Goal: Information Seeking & Learning: Learn about a topic

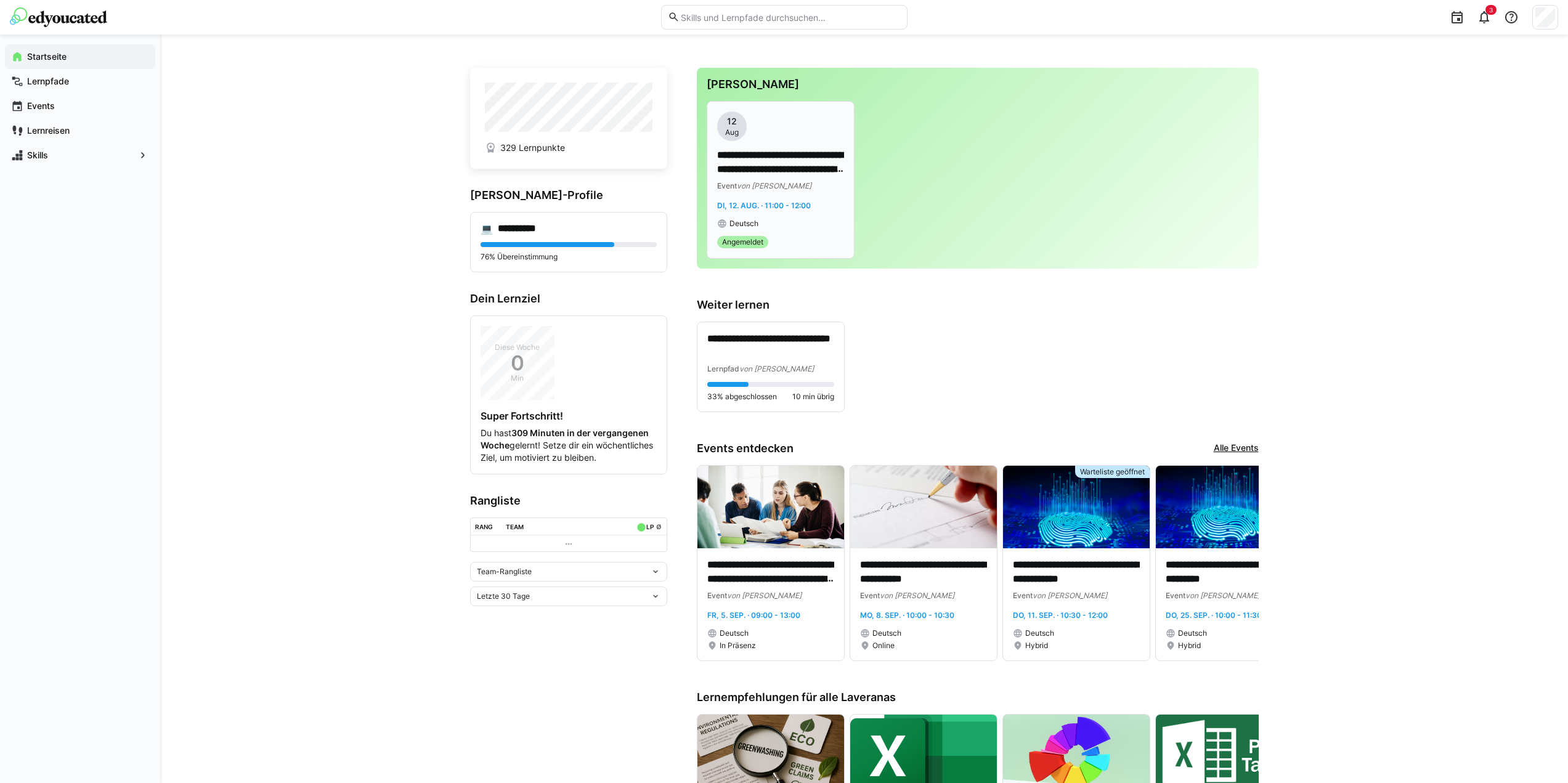
click at [755, 153] on p "**********" at bounding box center [780, 162] width 127 height 28
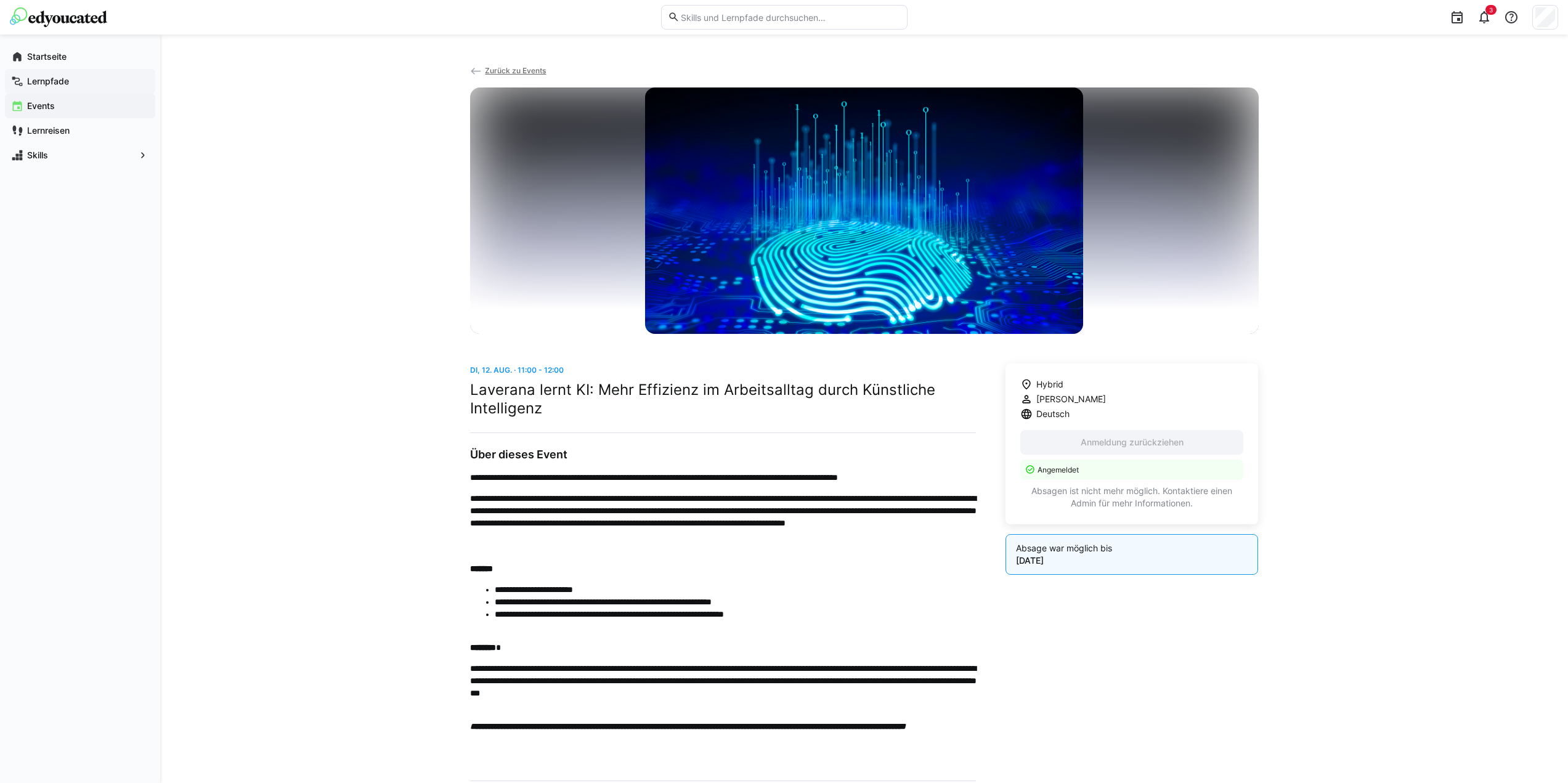
click at [0, 0] on app-navigation-label "Lernpfade" at bounding box center [0, 0] width 0 height 0
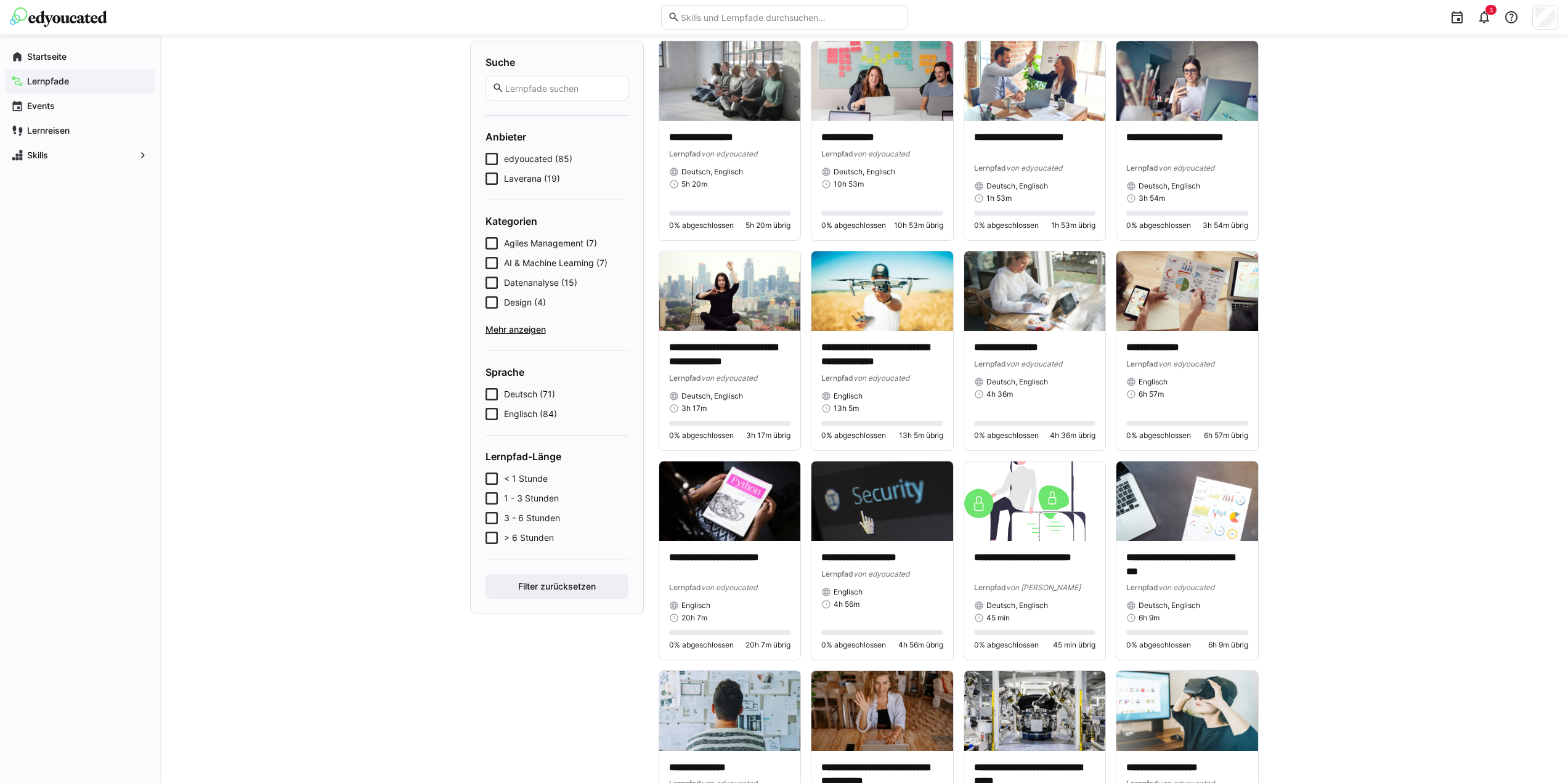
scroll to position [123, 0]
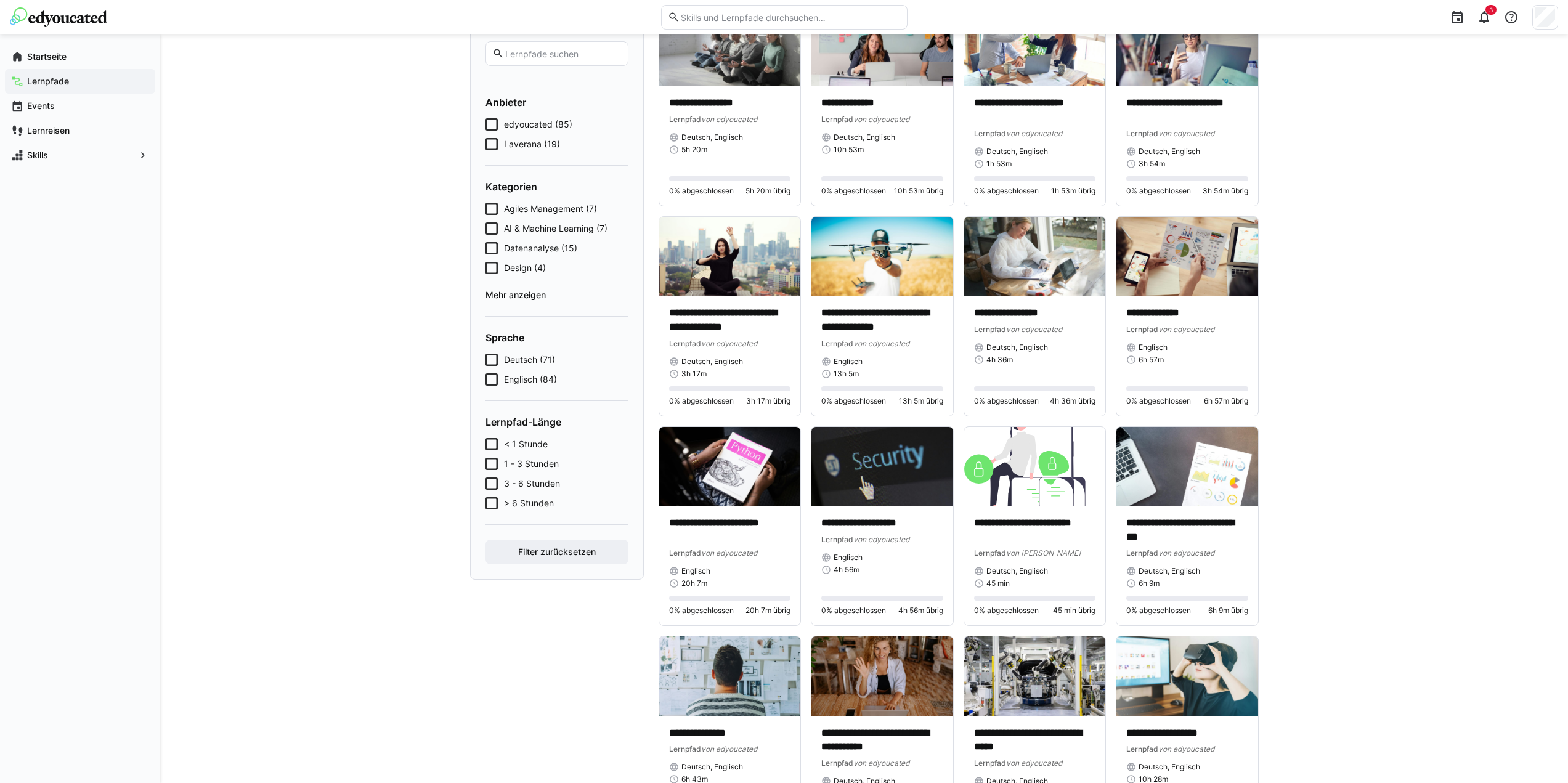
click at [489, 449] on icon at bounding box center [492, 444] width 13 height 13
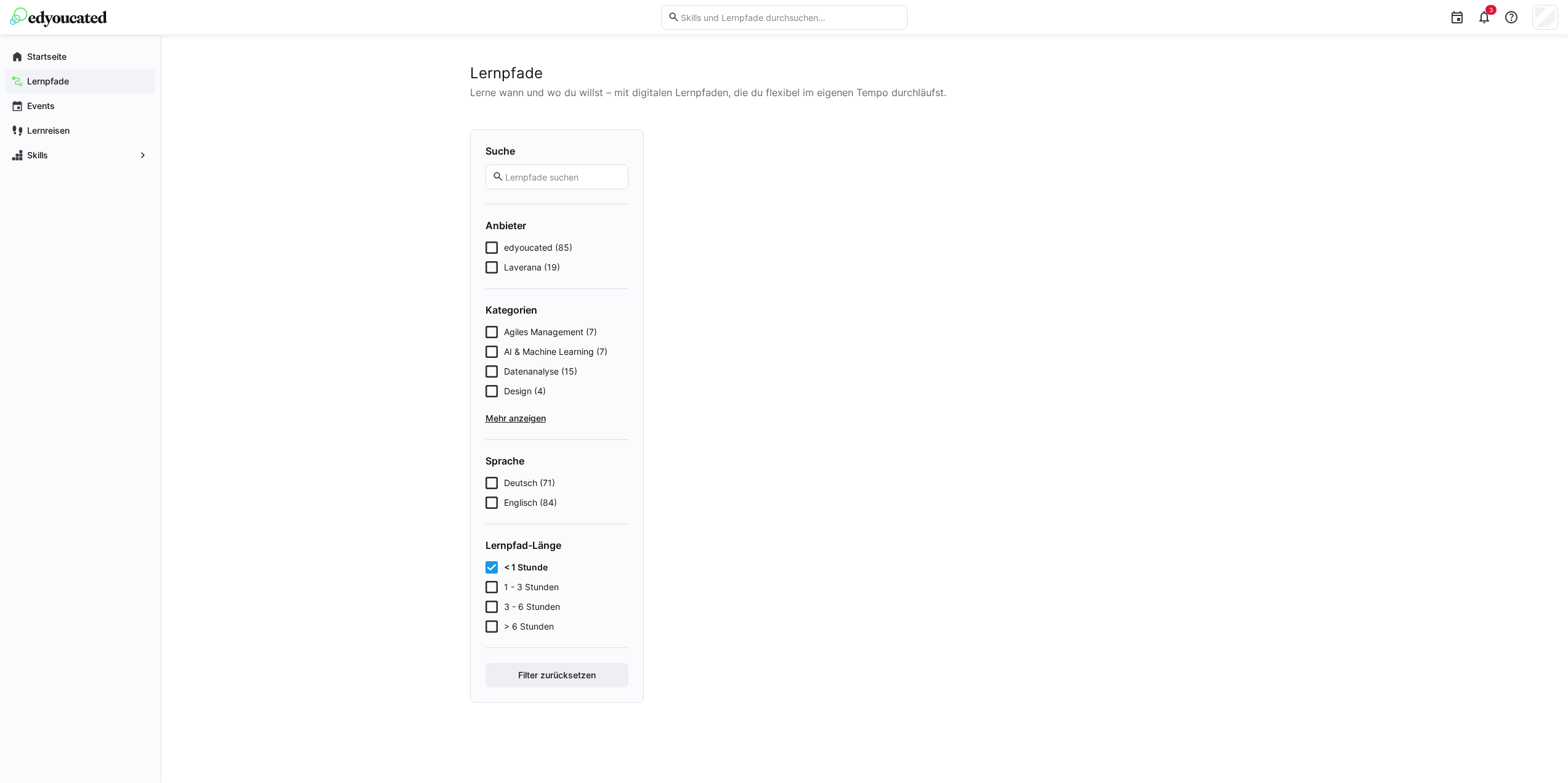
scroll to position [0, 0]
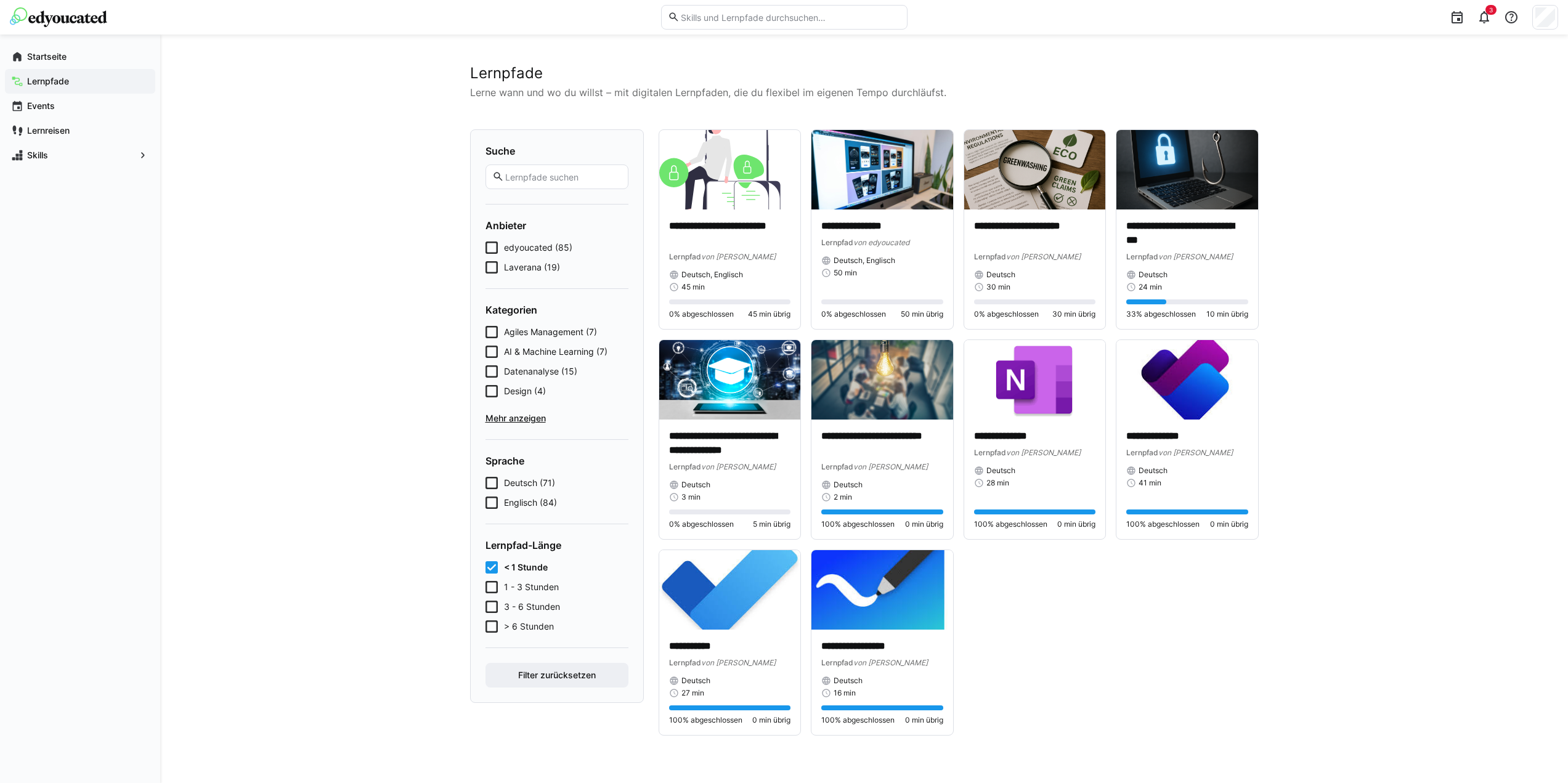
click at [488, 591] on icon at bounding box center [492, 588] width 13 height 13
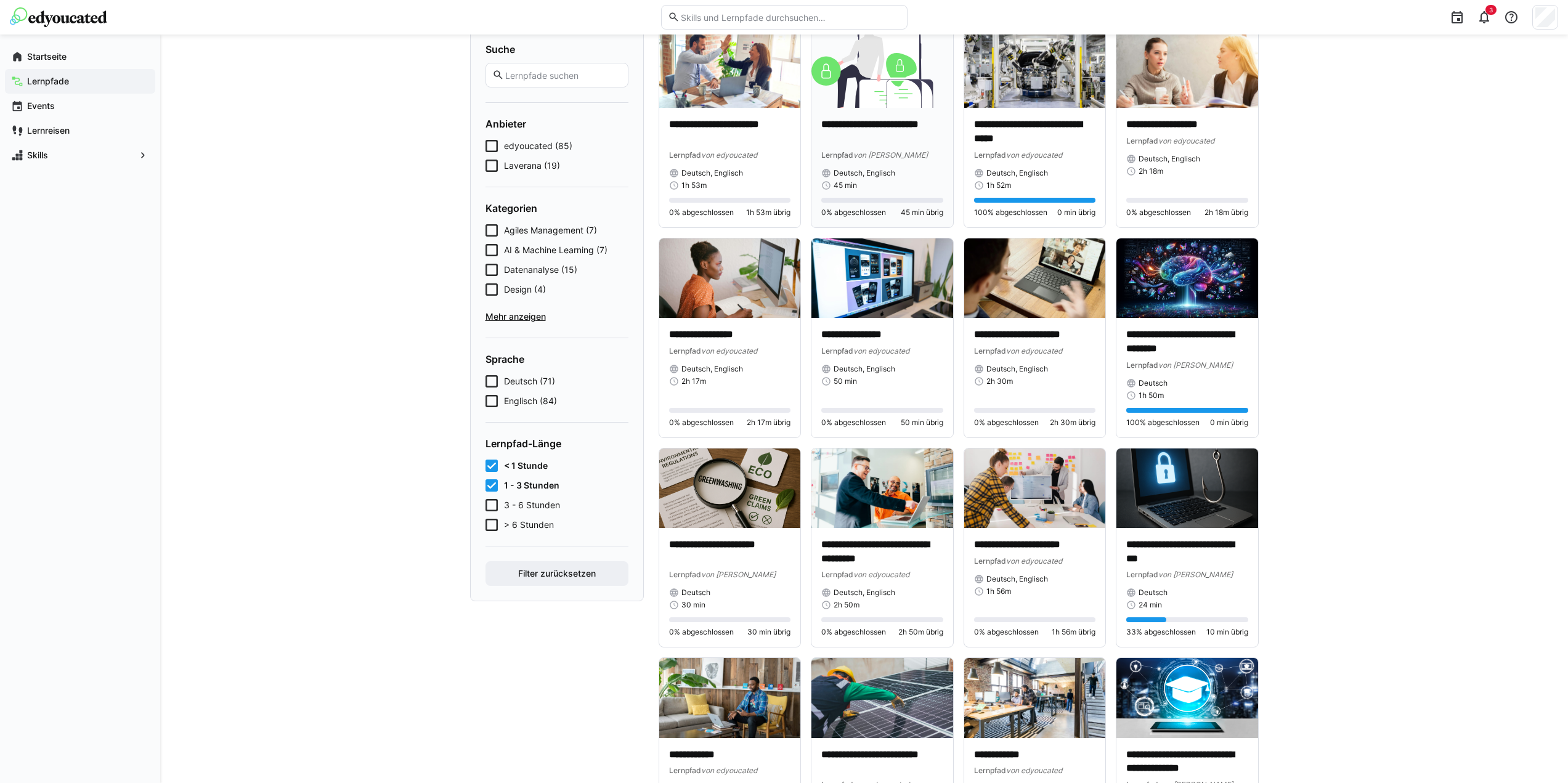
scroll to position [123, 0]
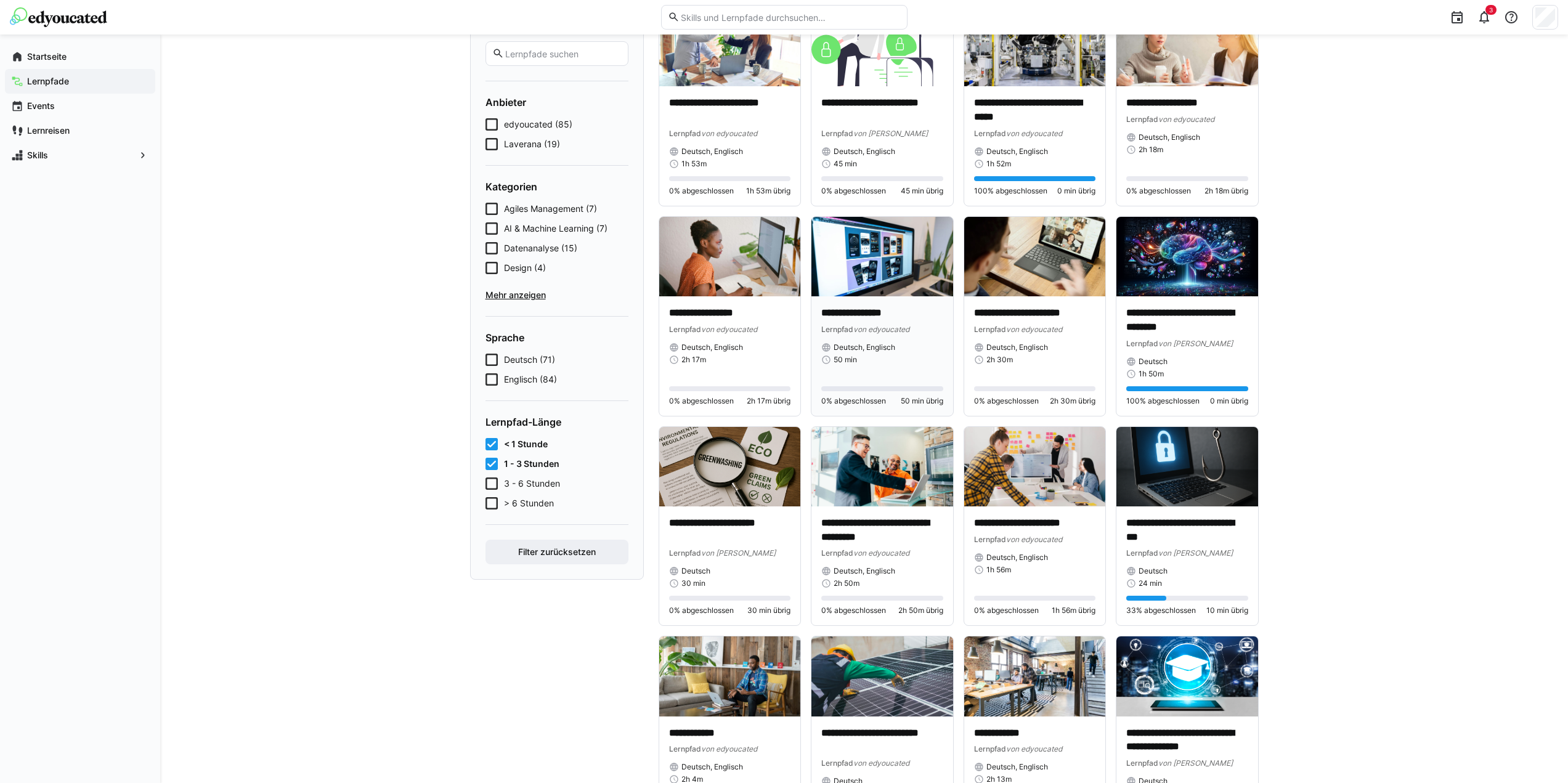
click at [862, 264] on img at bounding box center [882, 256] width 142 height 80
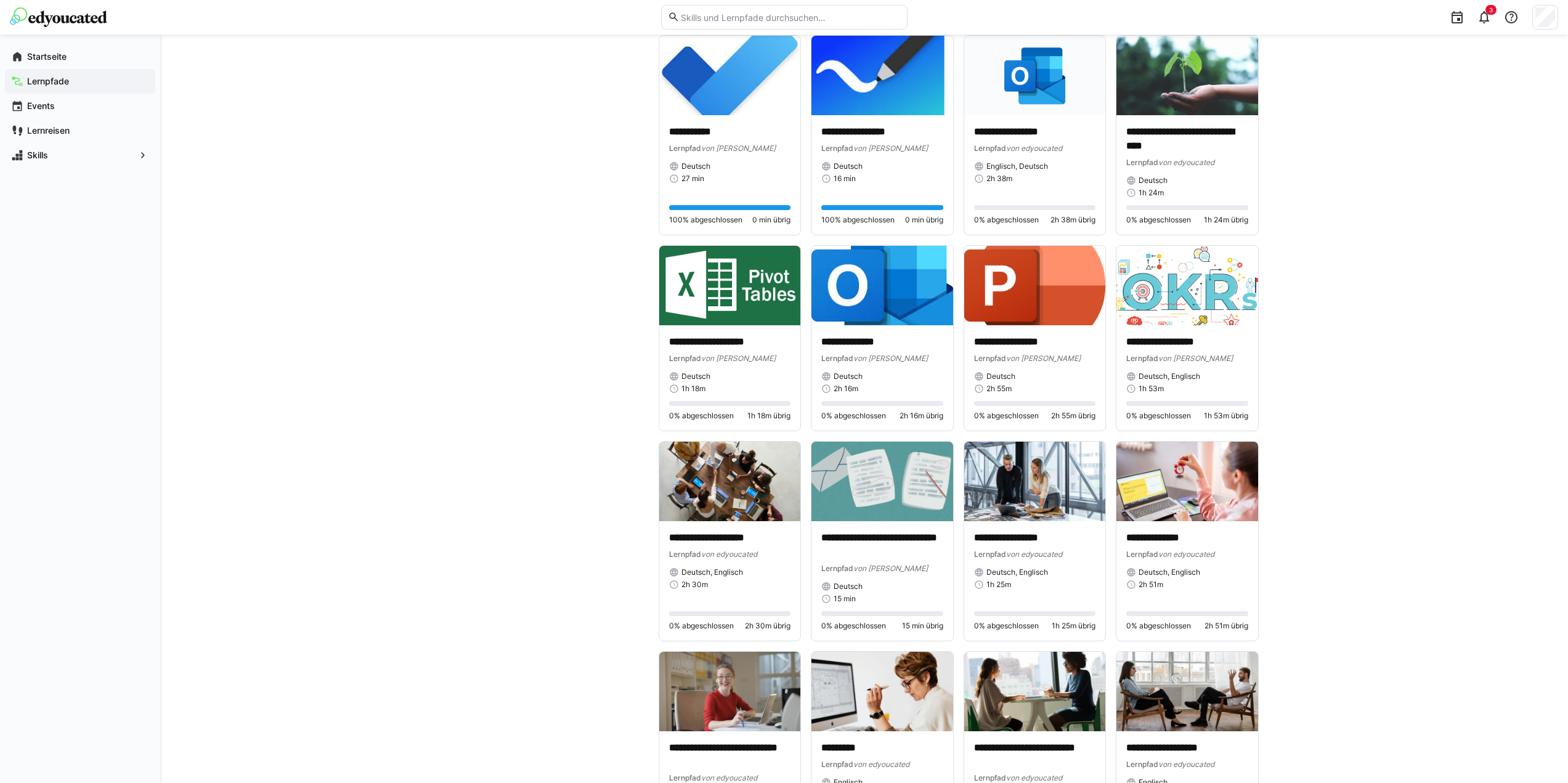
scroll to position [960, 0]
